Goal: Task Accomplishment & Management: Complete application form

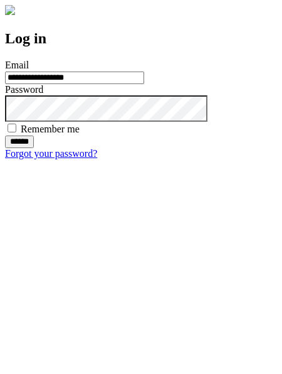
type input "**********"
click at [34, 148] on input "******" at bounding box center [19, 141] width 29 height 13
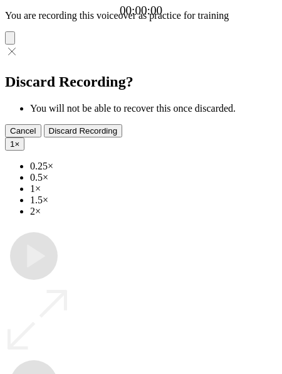
type input "**********"
